Goal: Download file/media

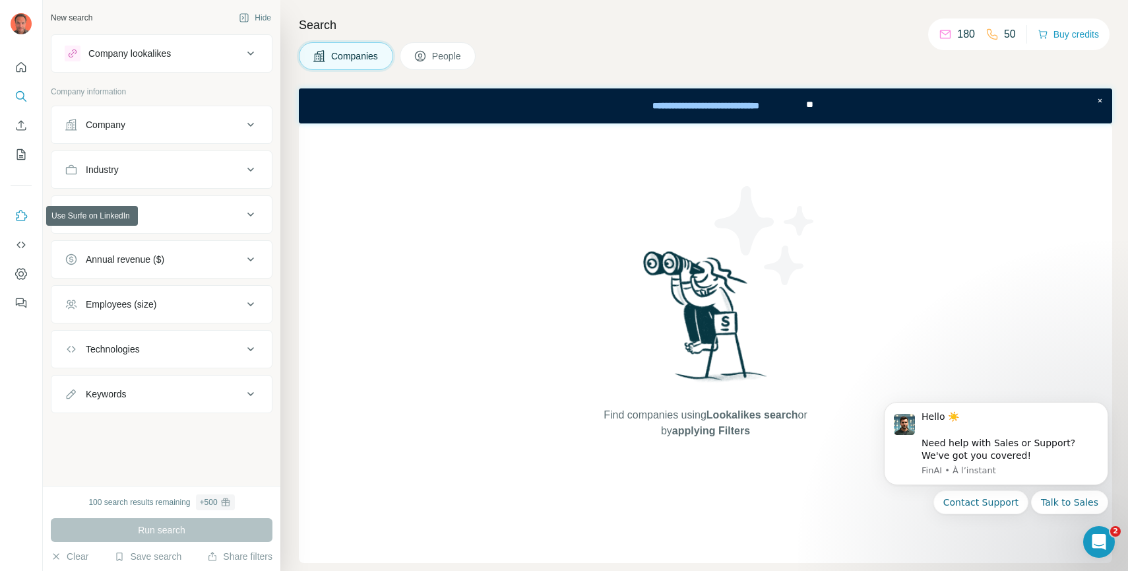
click at [24, 216] on icon "Use Surfe on LinkedIn" at bounding box center [21, 215] width 13 height 13
click at [26, 61] on icon "Quick start" at bounding box center [21, 67] width 13 height 13
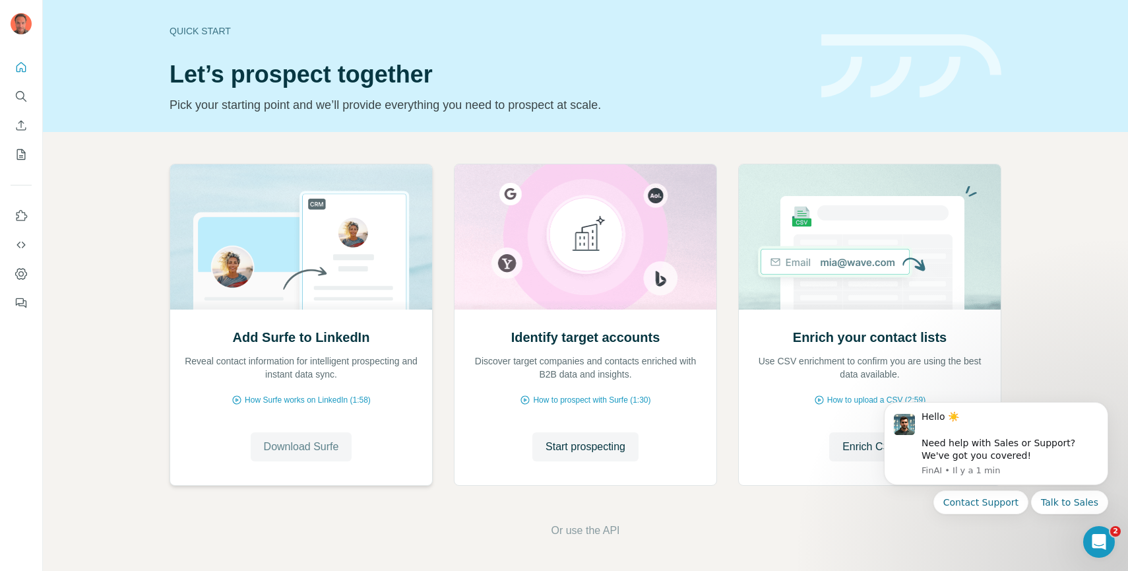
click at [292, 449] on span "Download Surfe" at bounding box center [301, 447] width 75 height 16
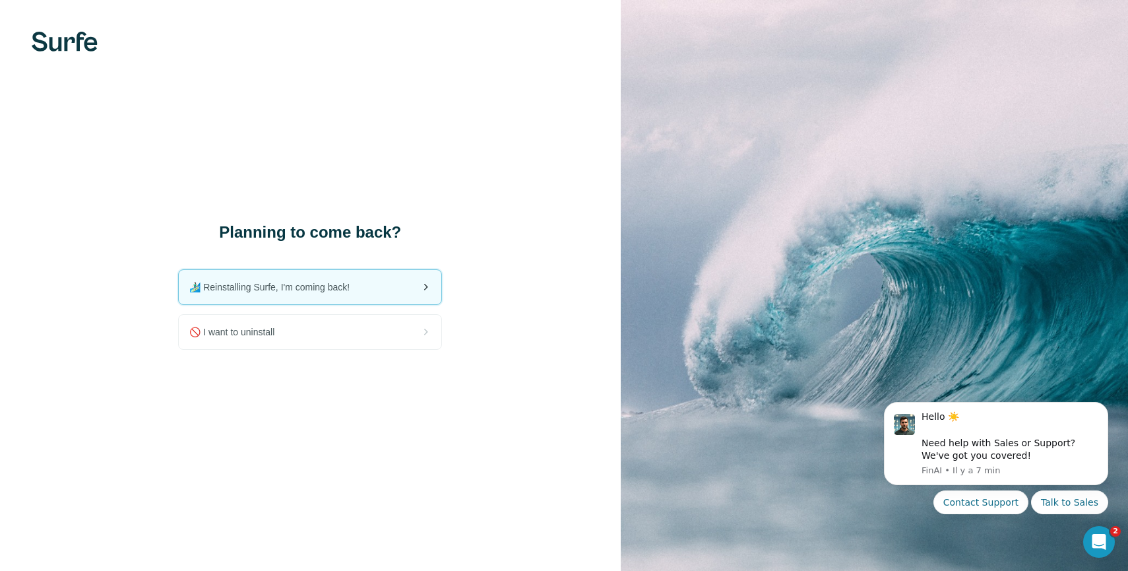
click at [351, 282] on span "🏄🏻‍♂️ Reinstalling Surfe, I'm coming back!" at bounding box center [274, 286] width 171 height 13
